Goal: Task Accomplishment & Management: Manage account settings

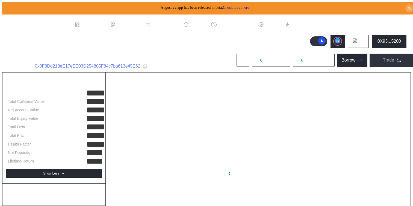
scroll to position [0, 0]
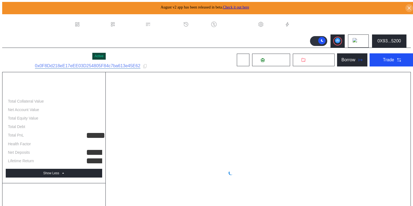
select select "*"
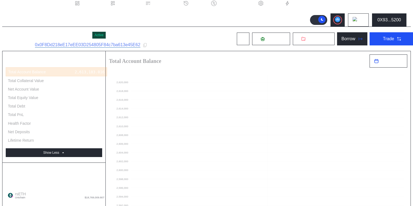
scroll to position [0, 0]
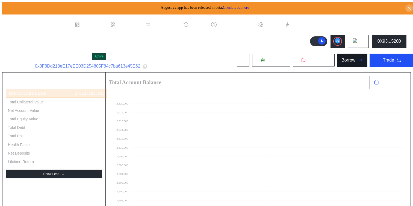
click at [342, 59] on div "Borrow" at bounding box center [349, 60] width 14 height 5
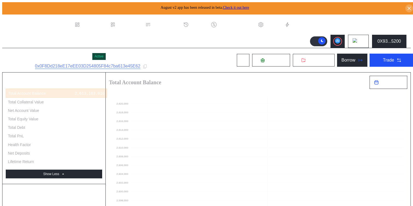
type input "**********"
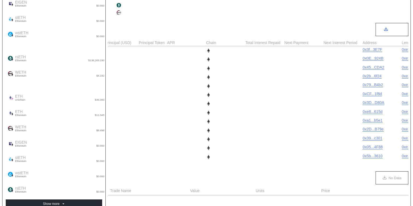
scroll to position [283, 0]
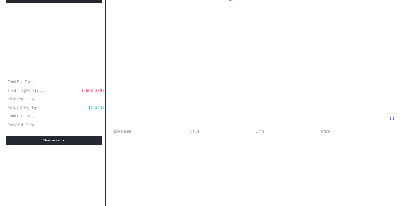
scroll to position [126, 0]
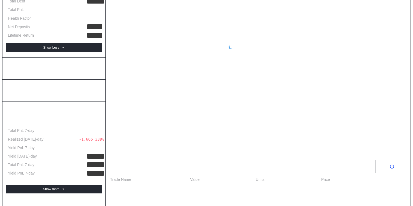
select select "*"
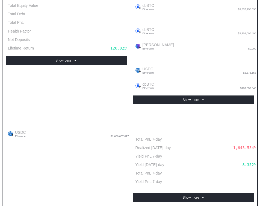
scroll to position [0, 0]
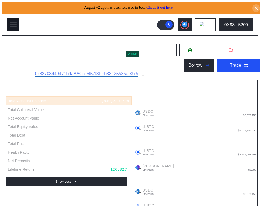
click at [13, 23] on rect at bounding box center [13, 23] width 7 height 1
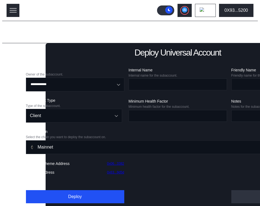
scroll to position [22, 0]
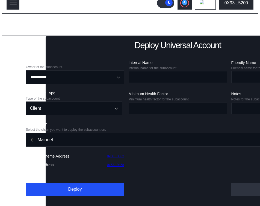
click at [16, 180] on div "Balance Collateral" at bounding box center [24, 175] width 29 height 10
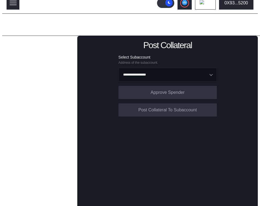
click at [175, 55] on div "Select Subaccount" at bounding box center [168, 57] width 98 height 5
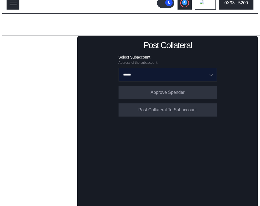
click at [173, 77] on input "******" at bounding box center [165, 74] width 84 height 13
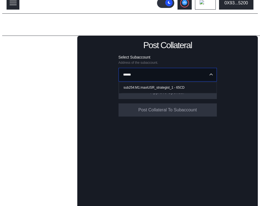
click at [165, 86] on div "sub254:M1:maxiUSR_strategist_1 - 65CD" at bounding box center [154, 88] width 61 height 4
type input "**********"
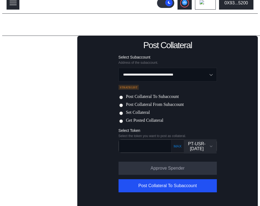
click at [140, 113] on label "Set Collateral" at bounding box center [138, 113] width 24 height 6
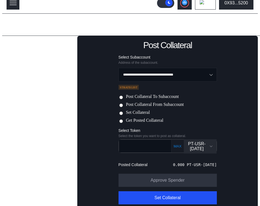
click at [201, 142] on div "PT-USR-[DATE]" at bounding box center [197, 146] width 20 height 10
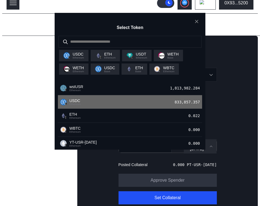
click at [175, 106] on div "833,857.357" at bounding box center [189, 101] width 28 height 7
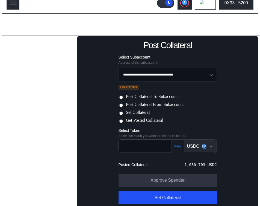
scroll to position [28, 0]
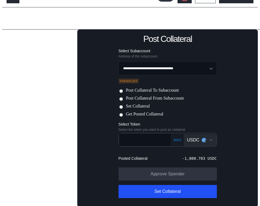
click at [192, 157] on div "-1,080.703 USDC" at bounding box center [199, 158] width 34 height 4
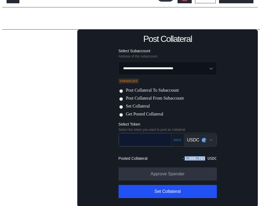
copy div "1,080.703"
click at [148, 136] on input "text" at bounding box center [141, 139] width 44 height 11
paste input "*********"
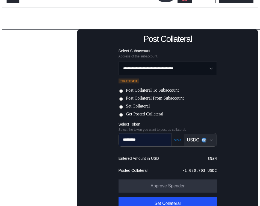
click at [123, 138] on input "*********" at bounding box center [141, 139] width 44 height 11
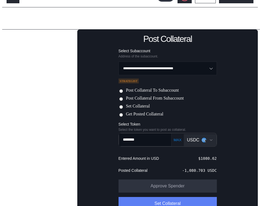
type input "********"
click at [169, 201] on button "Set Collateral" at bounding box center [168, 203] width 98 height 13
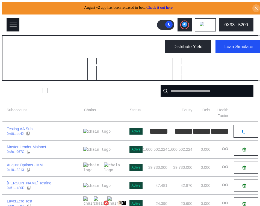
click at [12, 24] on icon at bounding box center [13, 25] width 8 height 8
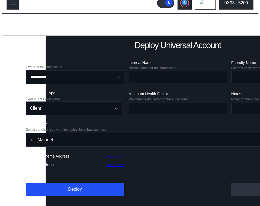
click at [10, 180] on div "Balance Collateral" at bounding box center [24, 175] width 29 height 10
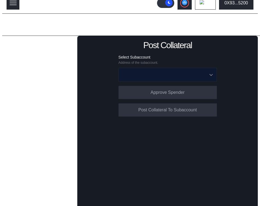
click at [170, 72] on input "Open menu" at bounding box center [165, 74] width 84 height 13
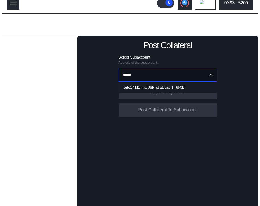
click at [170, 86] on div "sub254:M1:maxiUSR_strategist_1 - 65CD" at bounding box center [154, 88] width 61 height 4
type input "**********"
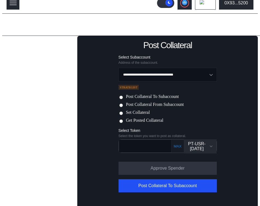
click at [141, 113] on label "Set Collateral" at bounding box center [138, 113] width 24 height 6
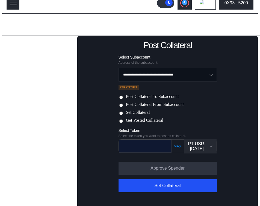
click at [142, 143] on input "text" at bounding box center [141, 145] width 44 height 11
paste input "*********"
type input "********"
click at [208, 145] on div "PT-USR-[DATE]" at bounding box center [200, 146] width 26 height 10
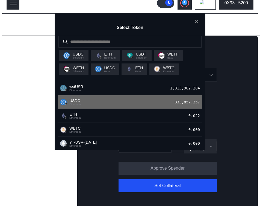
click at [162, 109] on div "USDC Ethereum 833,857.357" at bounding box center [130, 102] width 144 height 14
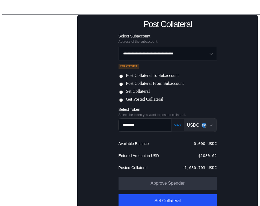
scroll to position [52, 0]
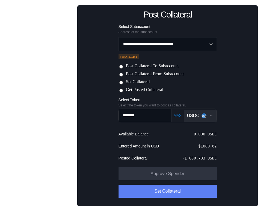
click at [180, 190] on button "Set Collateral" at bounding box center [168, 191] width 98 height 13
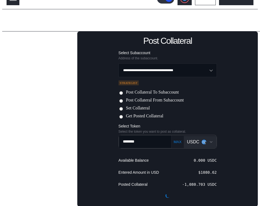
scroll to position [0, 0]
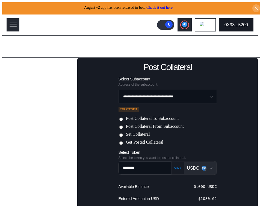
click at [247, 25] on div "0X93...5200" at bounding box center [237, 24] width 24 height 5
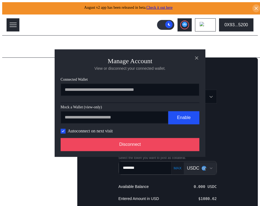
click at [174, 154] on div "**********" at bounding box center [130, 102] width 151 height 107
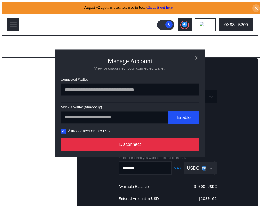
click at [176, 149] on button "Disconnect" at bounding box center [130, 144] width 139 height 13
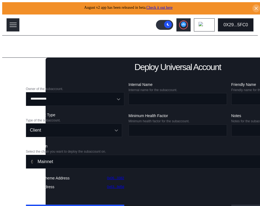
click at [234, 22] on div "0X29...5FC0" at bounding box center [236, 24] width 25 height 5
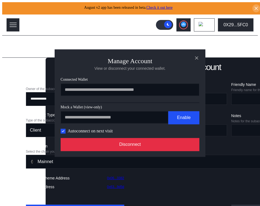
click at [134, 142] on button "Disconnect" at bounding box center [130, 144] width 139 height 13
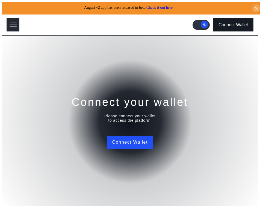
click at [238, 22] on div "Connect Wallet" at bounding box center [234, 24] width 30 height 5
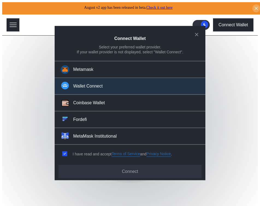
click at [83, 87] on div "Wallet Connect" at bounding box center [88, 86] width 30 height 6
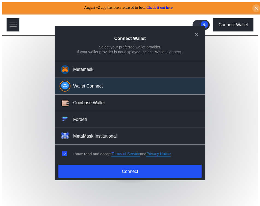
click at [127, 161] on div "Connect Wallet Select your preferred wallet provider. If your wallet provider i…" at bounding box center [130, 103] width 151 height 154
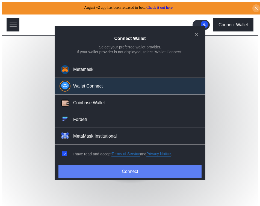
click at [128, 167] on button "Connect" at bounding box center [130, 171] width 143 height 13
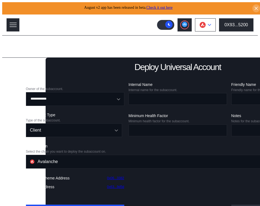
click at [214, 28] on button at bounding box center [205, 24] width 21 height 13
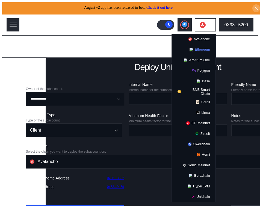
click at [205, 47] on button "Ethereum" at bounding box center [194, 49] width 44 height 10
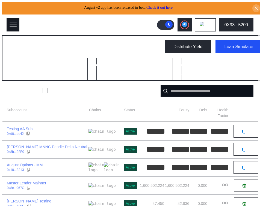
click at [10, 27] on rect at bounding box center [13, 27] width 7 height 1
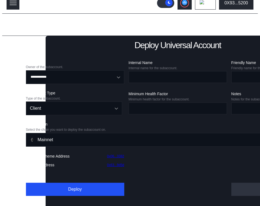
click at [15, 180] on div "Balance Collateral" at bounding box center [24, 175] width 29 height 10
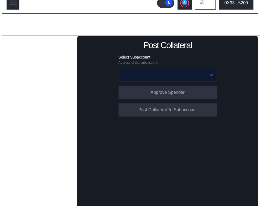
click at [170, 70] on input "Open menu" at bounding box center [165, 74] width 84 height 13
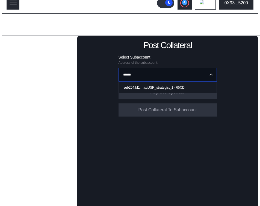
click at [170, 83] on span "sub254:M1:maxiUSR_strategist_1 - 65CD" at bounding box center [168, 87] width 95 height 11
type input "**********"
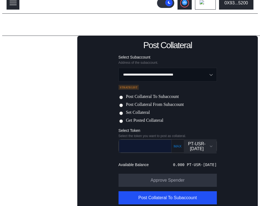
click at [146, 143] on input "text" at bounding box center [141, 145] width 44 height 11
paste input "*********"
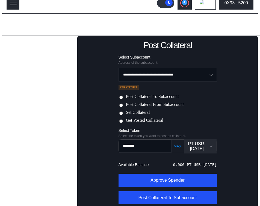
type input "********"
click at [205, 148] on div "PT-USR-[DATE]" at bounding box center [197, 146] width 20 height 10
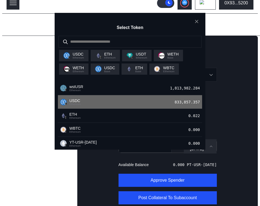
click at [188, 106] on div "833,857.357" at bounding box center [189, 101] width 28 height 7
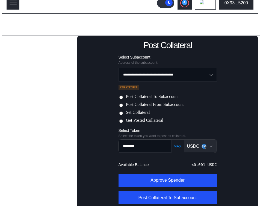
click at [136, 111] on label "Set Collateral" at bounding box center [138, 113] width 24 height 6
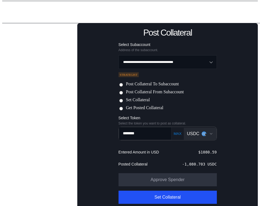
scroll to position [40, 0]
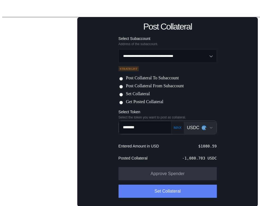
click at [161, 185] on button "Set Collateral" at bounding box center [168, 191] width 98 height 13
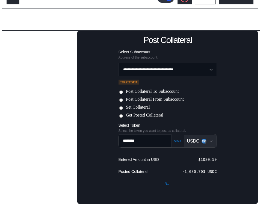
scroll to position [22, 0]
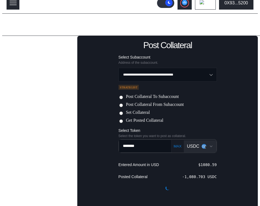
click at [194, 146] on div "USDC" at bounding box center [193, 146] width 12 height 5
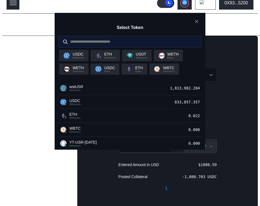
click at [151, 47] on input "modal" at bounding box center [126, 41] width 135 height 11
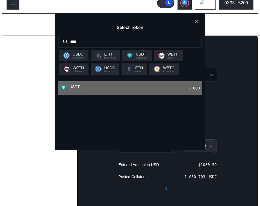
type input "****"
click at [116, 95] on div "USDT Ethereum 0.000" at bounding box center [130, 88] width 144 height 14
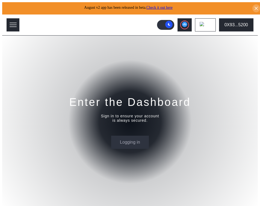
click at [17, 18] on div ".cls-1 { fill: #fff; stroke-width: 0px; } Dashboard Loan Book Permissions Histo…" at bounding box center [41, 24] width 78 height 15
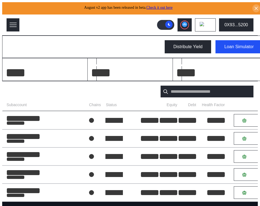
click at [2, 21] on div ".cls-1 { fill: #fff; stroke-width: 0px; } Dashboard Loan Book Permissions Histo…" at bounding box center [41, 24] width 78 height 15
click at [9, 22] on icon at bounding box center [13, 25] width 8 height 8
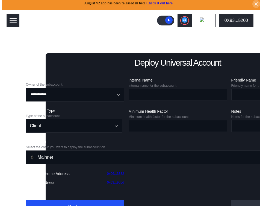
scroll to position [22, 0]
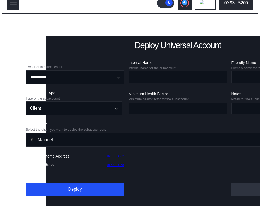
click at [12, 180] on div "Balance Collateral" at bounding box center [24, 175] width 29 height 10
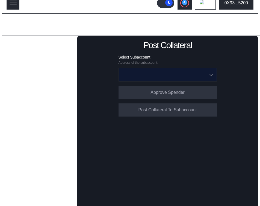
click at [174, 75] on input "Open menu" at bounding box center [165, 74] width 84 height 13
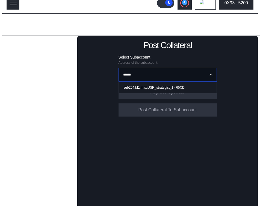
click at [172, 82] on span "sub254:M1:maxiUSR_strategist_1 - 65CD" at bounding box center [168, 87] width 95 height 11
type input "**********"
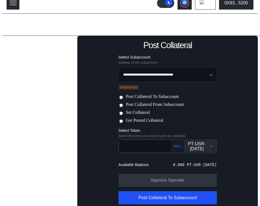
click at [143, 111] on label "Set Collateral" at bounding box center [138, 113] width 24 height 6
click at [201, 145] on div "PT-USR-[DATE]" at bounding box center [197, 146] width 20 height 10
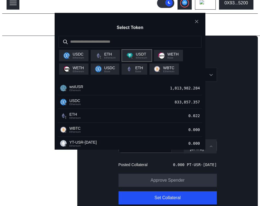
click at [146, 56] on span "USDT" at bounding box center [141, 54] width 11 height 4
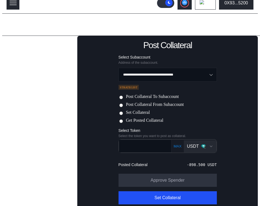
click at [195, 163] on div "-898.500 USDT" at bounding box center [202, 164] width 30 height 4
copy div "898.500"
click at [130, 144] on input "text" at bounding box center [141, 145] width 44 height 11
paste input "*******"
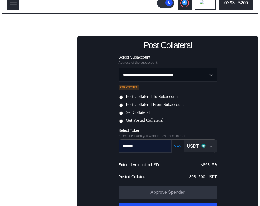
type input "*******"
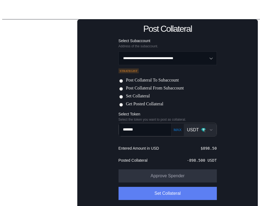
click at [150, 193] on button "Set Collateral" at bounding box center [168, 193] width 98 height 13
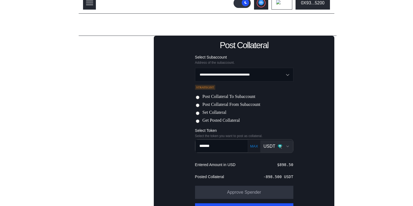
scroll to position [53, 0]
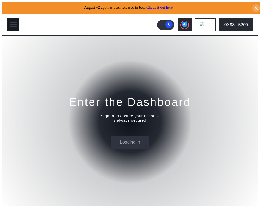
click at [11, 24] on icon at bounding box center [13, 25] width 8 height 8
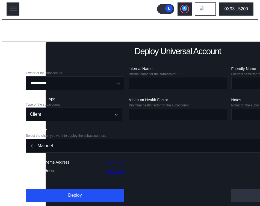
scroll to position [22, 0]
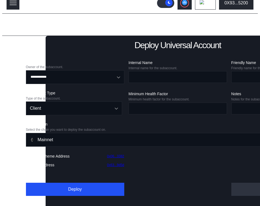
click at [13, 180] on div "Balance Collateral" at bounding box center [24, 175] width 29 height 10
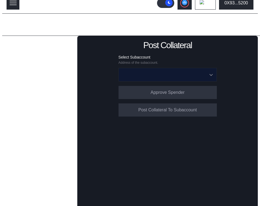
click at [149, 74] on input "Open menu" at bounding box center [165, 74] width 84 height 13
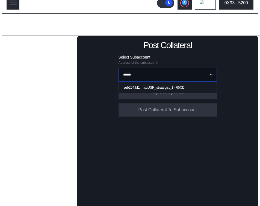
click at [154, 86] on div "sub254:M1:maxiUSR_strategist_1 - 65CD" at bounding box center [154, 88] width 61 height 4
type input "**********"
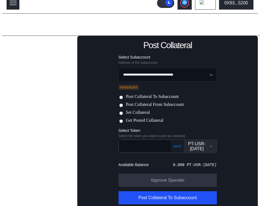
click at [146, 110] on label "Set Collateral" at bounding box center [138, 113] width 24 height 6
click at [203, 141] on div "PT-USR-[DATE]" at bounding box center [197, 146] width 20 height 10
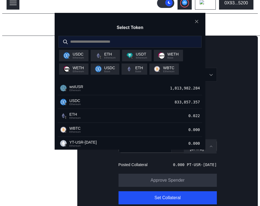
click at [141, 47] on input "modal" at bounding box center [126, 41] width 135 height 11
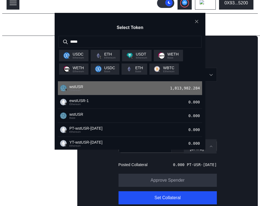
type input "*****"
click at [112, 95] on div "wstUSR Ethereum 1,813,982.284" at bounding box center [130, 88] width 144 height 14
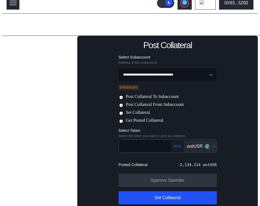
click at [176, 146] on button "MAX" at bounding box center [177, 146] width 11 height 5
click at [193, 163] on div "-2,134.214 wstUSR" at bounding box center [197, 164] width 39 height 4
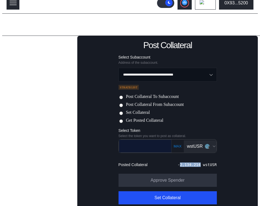
copy div "2,134.214"
click at [145, 145] on input "text" at bounding box center [141, 145] width 44 height 11
paste input "*********"
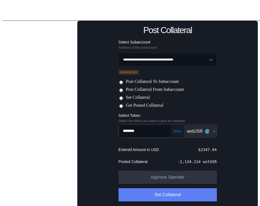
type input "********"
click at [181, 193] on button "Set Collateral" at bounding box center [168, 194] width 98 height 13
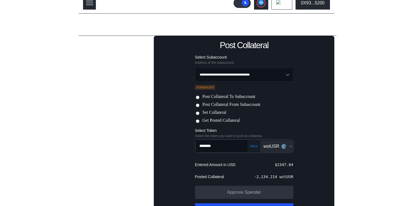
scroll to position [53, 0]
